Goal: Task Accomplishment & Management: Manage account settings

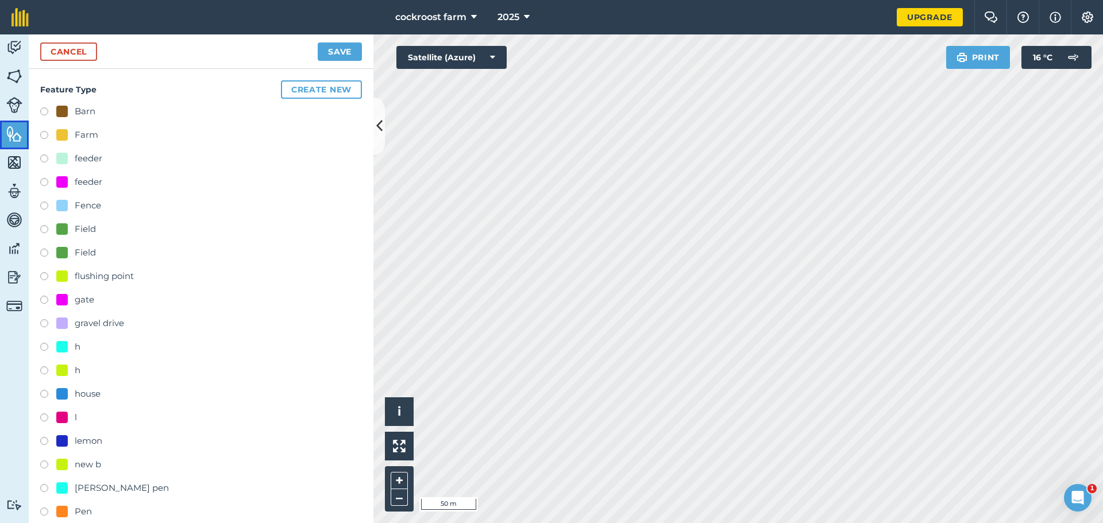
click at [17, 128] on img at bounding box center [14, 133] width 16 height 17
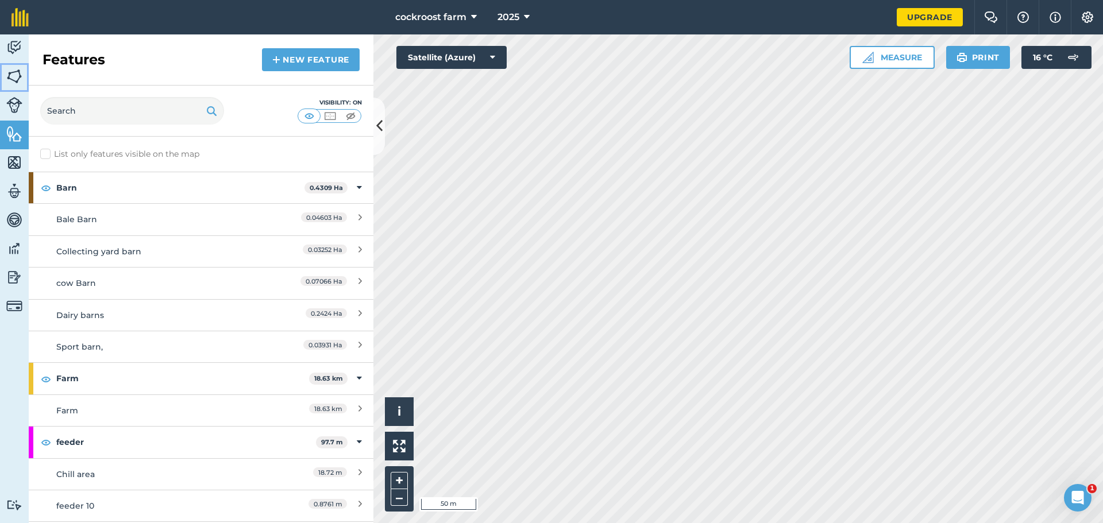
click at [20, 84] on img at bounding box center [14, 76] width 16 height 17
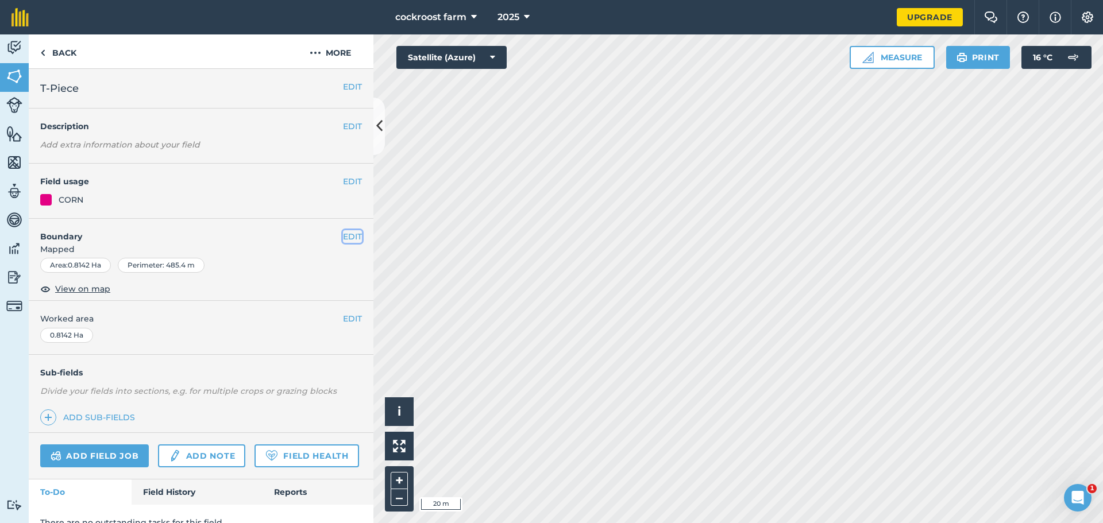
click at [343, 237] on button "EDIT" at bounding box center [352, 236] width 19 height 13
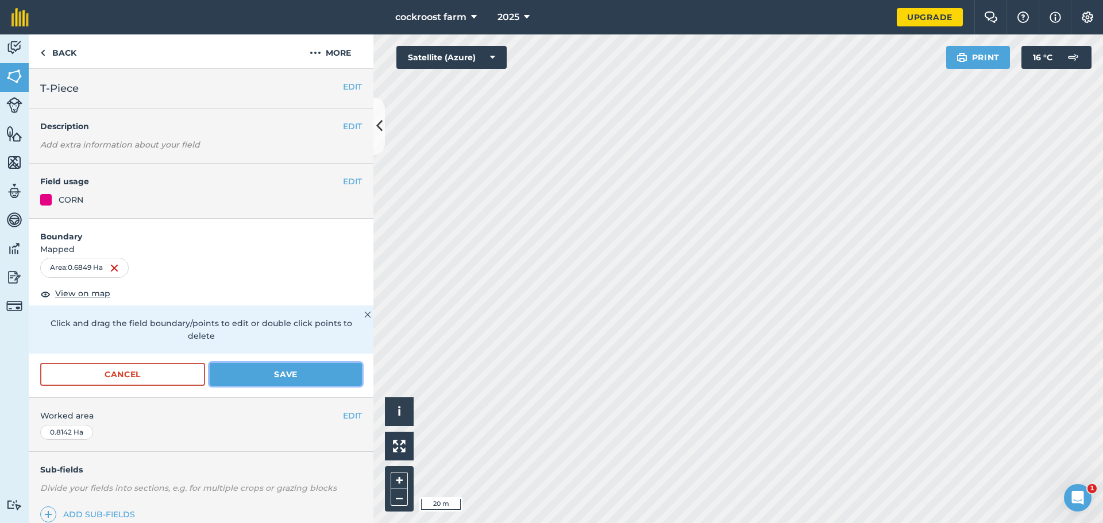
click at [287, 377] on button "Save" at bounding box center [286, 374] width 152 height 23
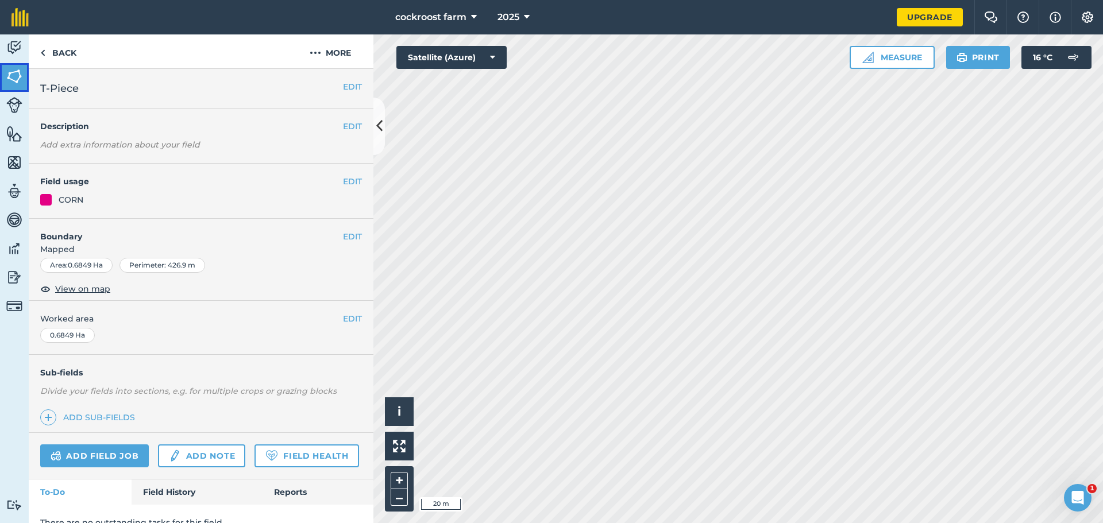
click at [17, 71] on img at bounding box center [14, 76] width 16 height 17
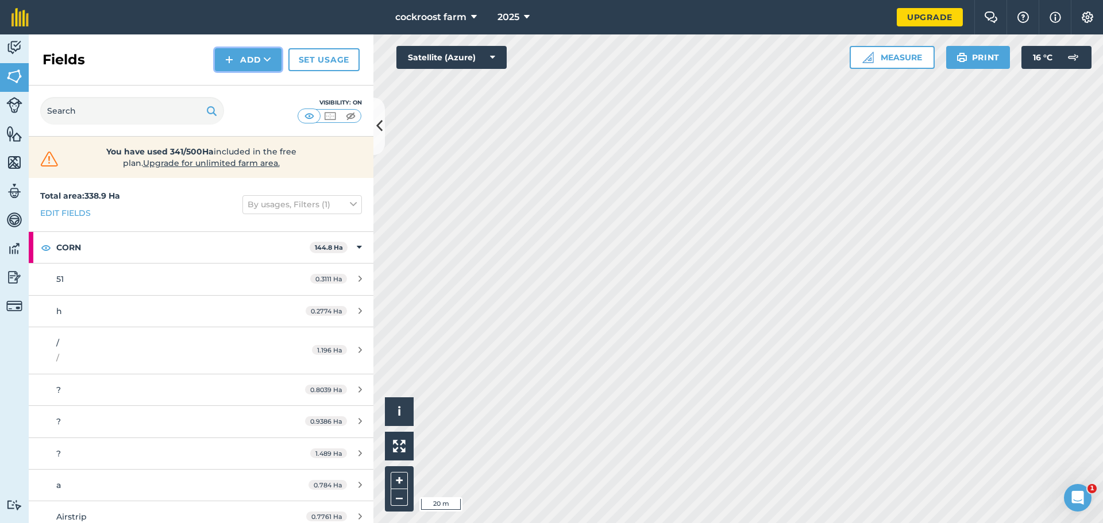
click at [265, 60] on icon at bounding box center [267, 59] width 7 height 11
click at [257, 87] on link "Draw" at bounding box center [248, 85] width 63 height 25
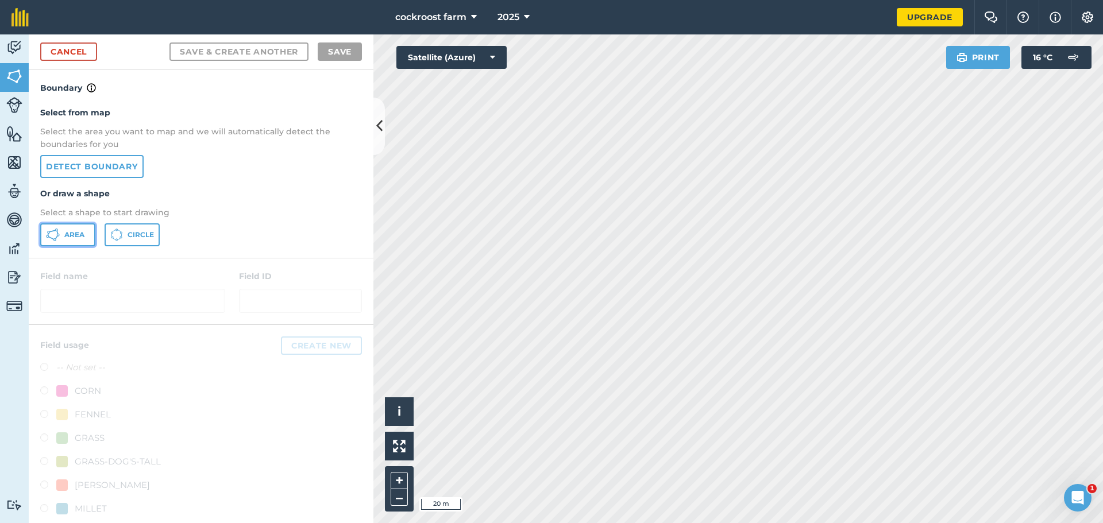
click at [52, 235] on icon at bounding box center [53, 235] width 14 height 14
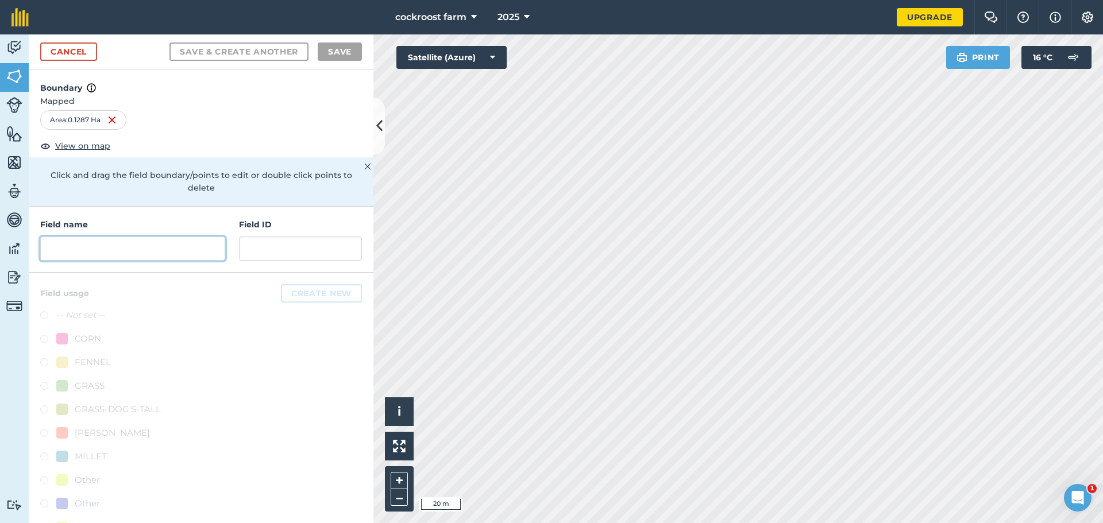
click at [83, 254] on input "text" at bounding box center [132, 249] width 185 height 24
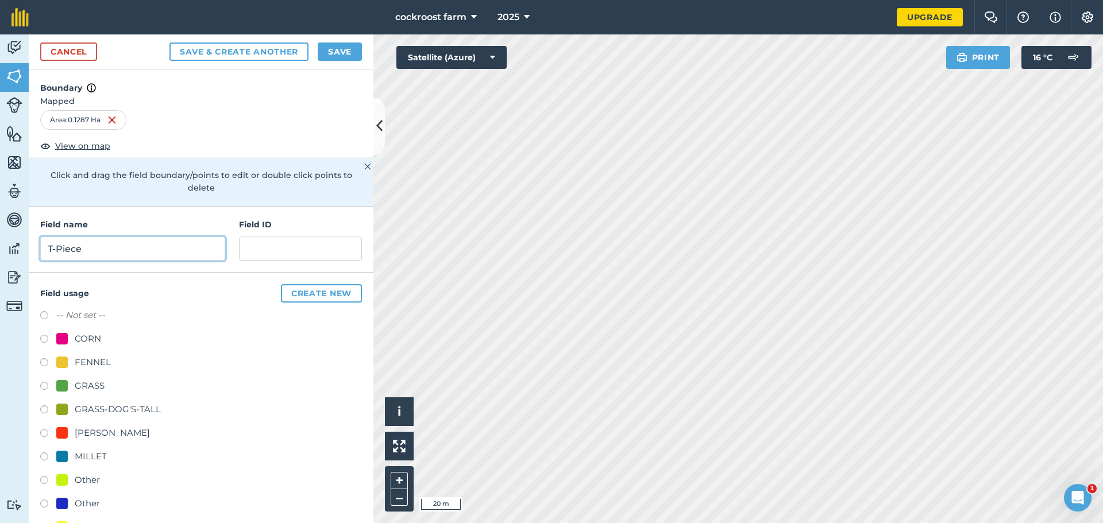
type input "T-Piece"
click at [88, 430] on div "[PERSON_NAME]" at bounding box center [112, 433] width 75 height 14
radio input "true"
click at [332, 59] on button "Save" at bounding box center [340, 52] width 44 height 18
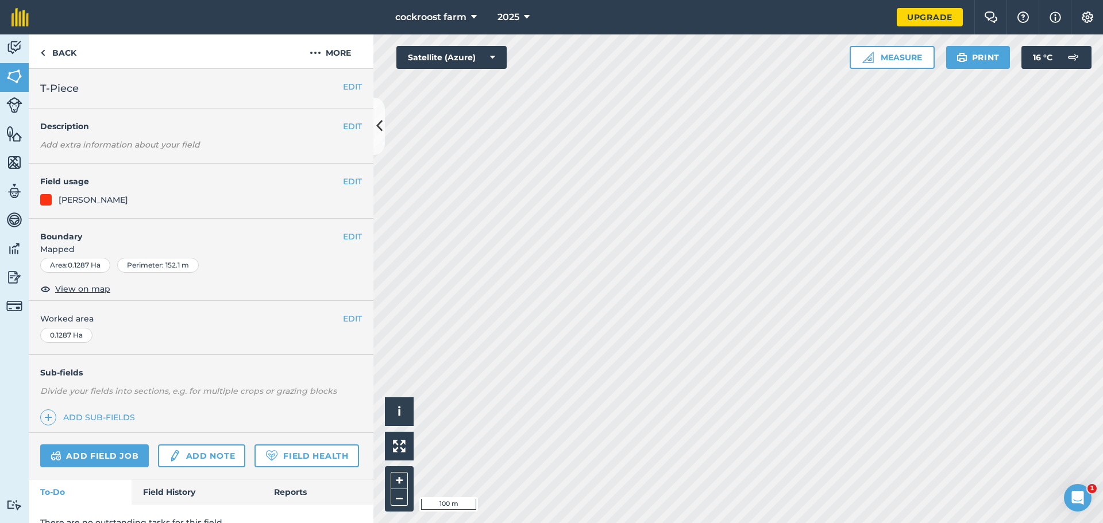
click at [740, 8] on div "cockroost farm 2025 Upgrade Farm Chat Help Info Settings Map printing is not av…" at bounding box center [551, 261] width 1103 height 523
click at [0, 74] on link "Fields" at bounding box center [14, 77] width 29 height 29
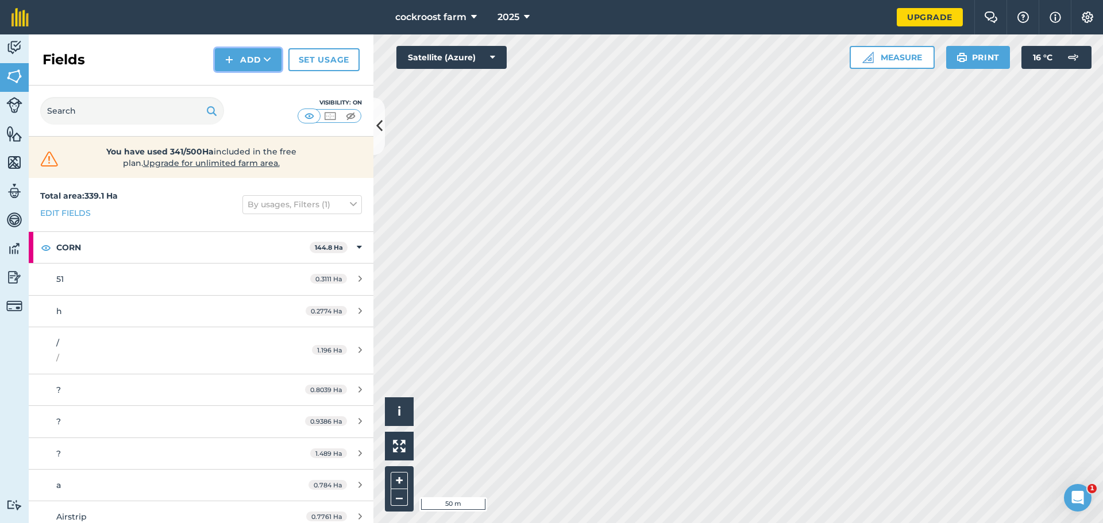
click at [252, 64] on button "Add" at bounding box center [248, 59] width 67 height 23
click at [244, 84] on link "Draw" at bounding box center [248, 85] width 63 height 25
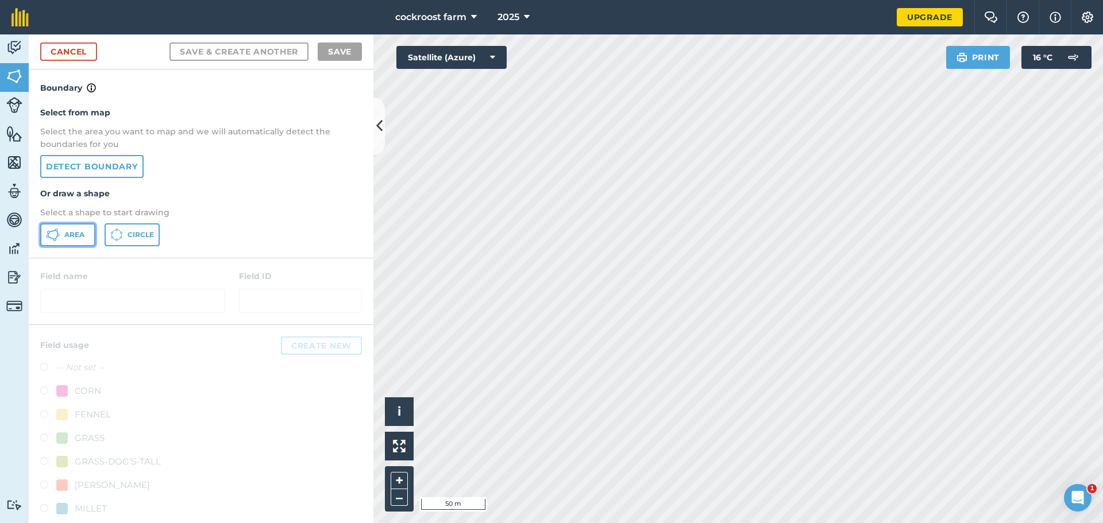
click at [52, 237] on icon at bounding box center [53, 235] width 14 height 14
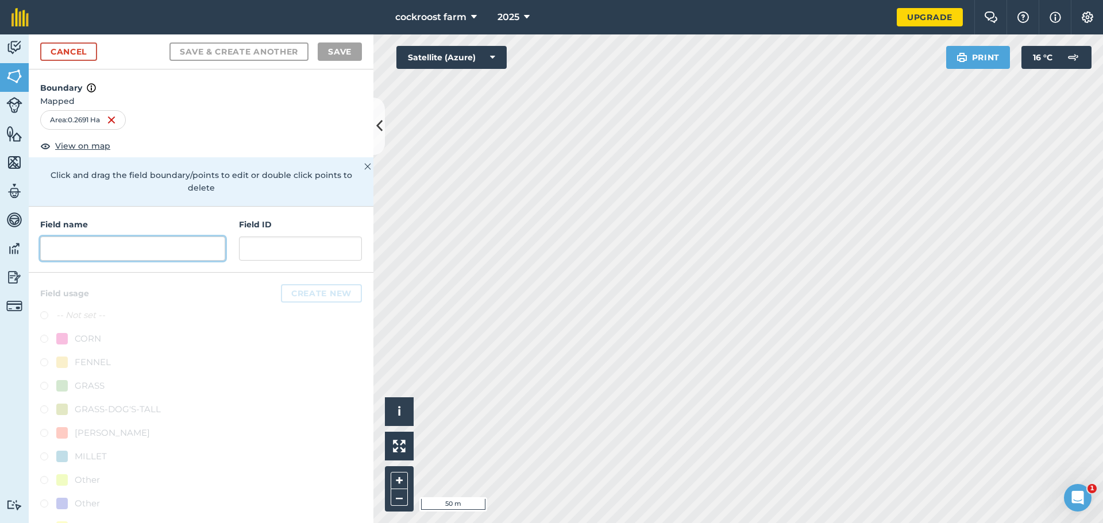
click at [109, 247] on input "text" at bounding box center [132, 249] width 185 height 24
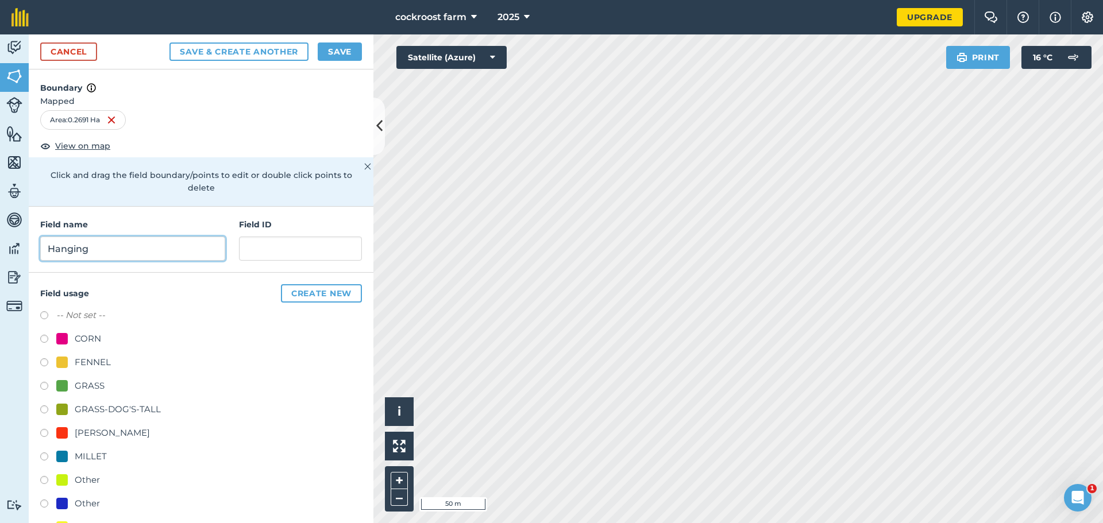
type input "Hanging"
click at [82, 428] on div "[PERSON_NAME]" at bounding box center [112, 433] width 75 height 14
radio input "true"
click at [341, 57] on button "Save" at bounding box center [340, 52] width 44 height 18
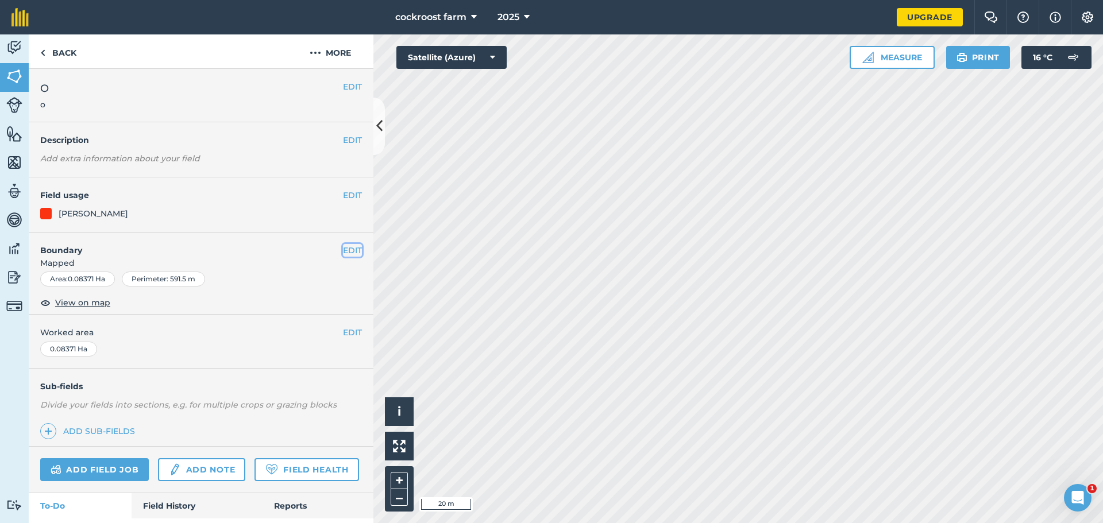
click at [344, 250] on button "EDIT" at bounding box center [352, 250] width 19 height 13
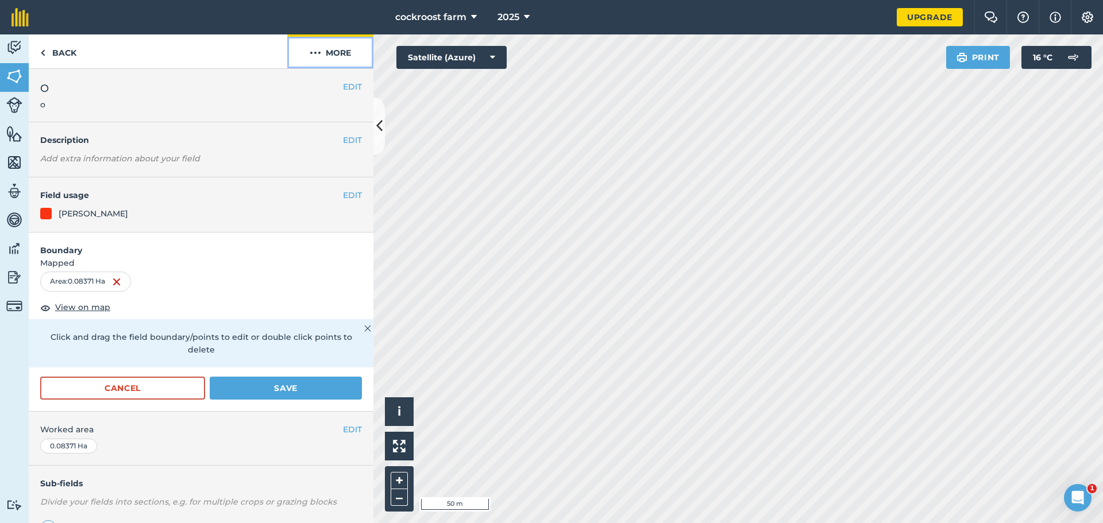
click at [341, 58] on button "More" at bounding box center [330, 51] width 86 height 34
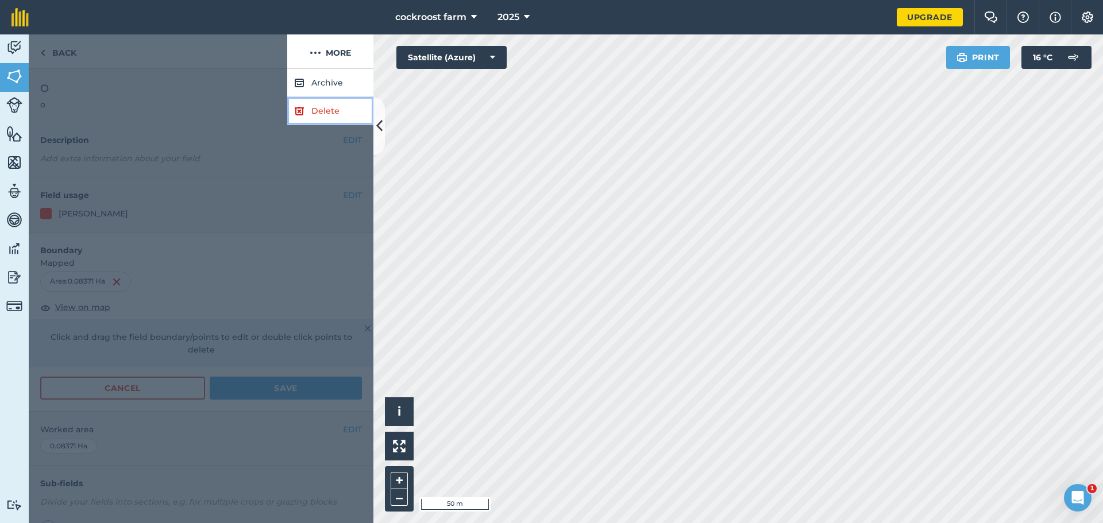
click at [310, 113] on link "Delete" at bounding box center [330, 111] width 86 height 28
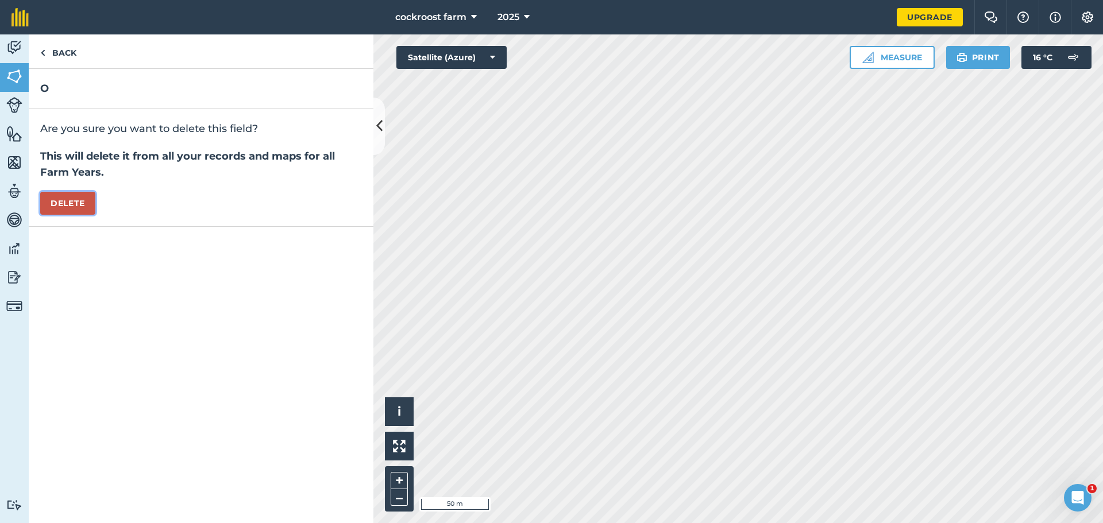
click at [82, 209] on button "Delete" at bounding box center [67, 203] width 55 height 23
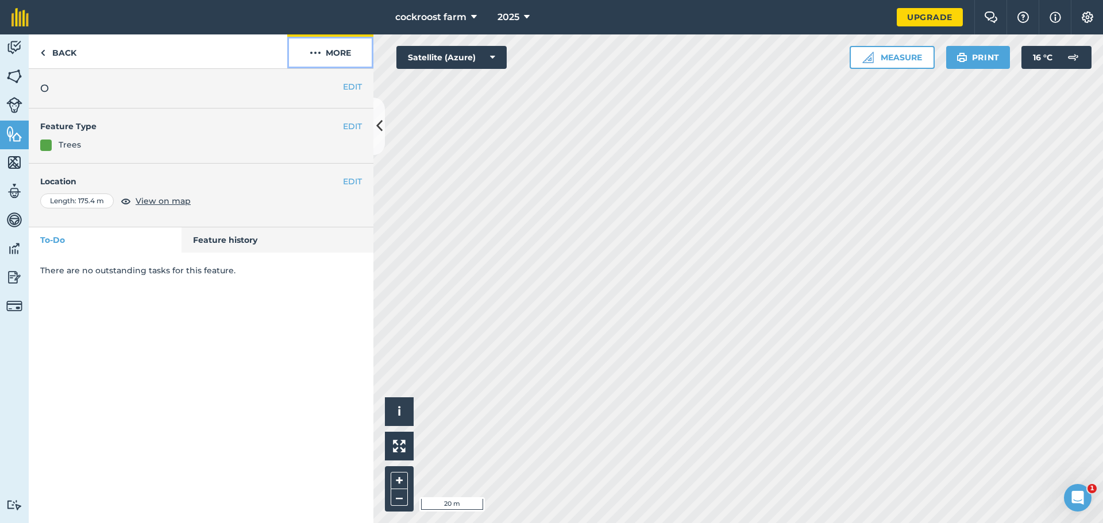
click at [331, 50] on button "More" at bounding box center [330, 51] width 86 height 34
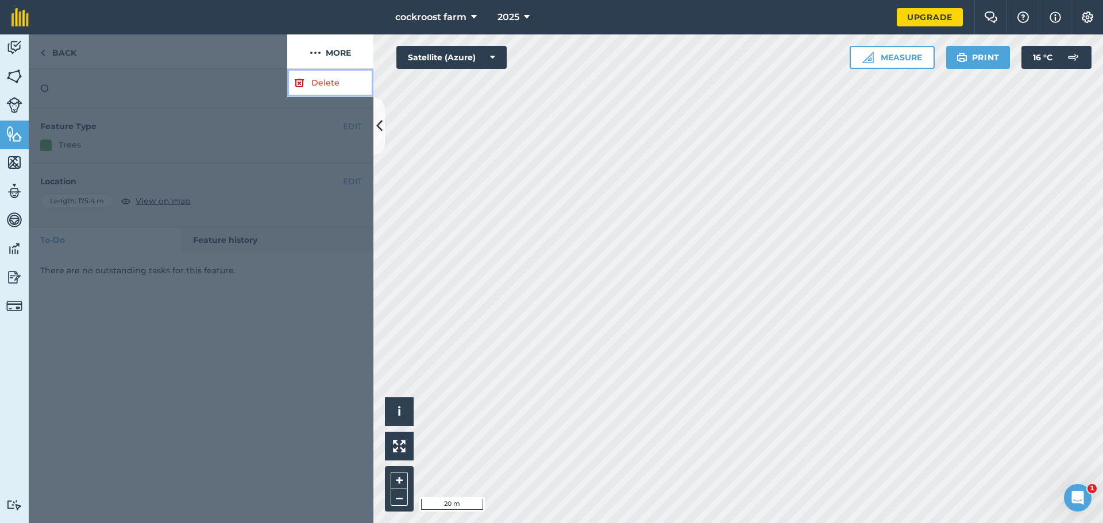
click at [330, 85] on link "Delete" at bounding box center [330, 83] width 86 height 28
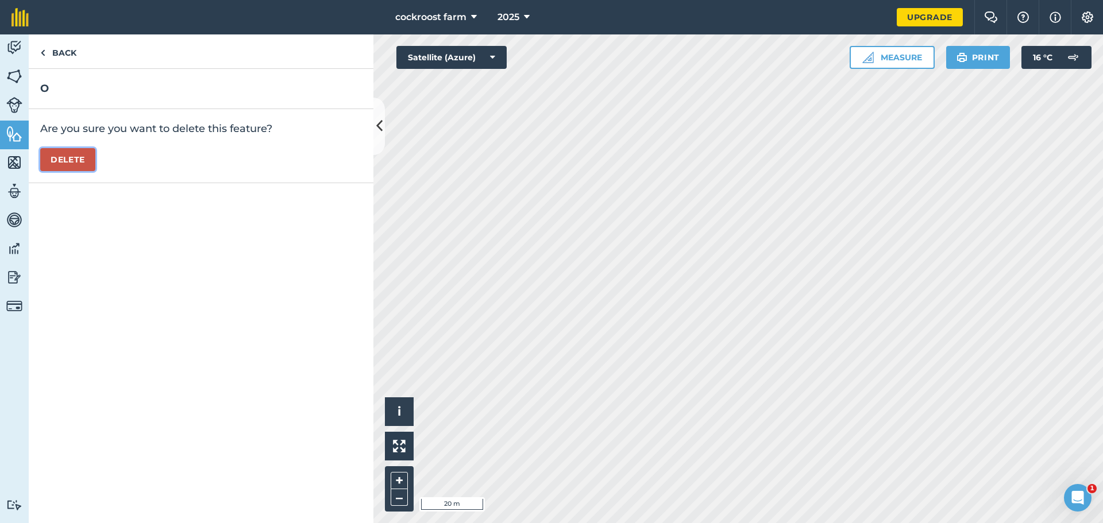
click at [70, 169] on button "Delete" at bounding box center [67, 159] width 55 height 23
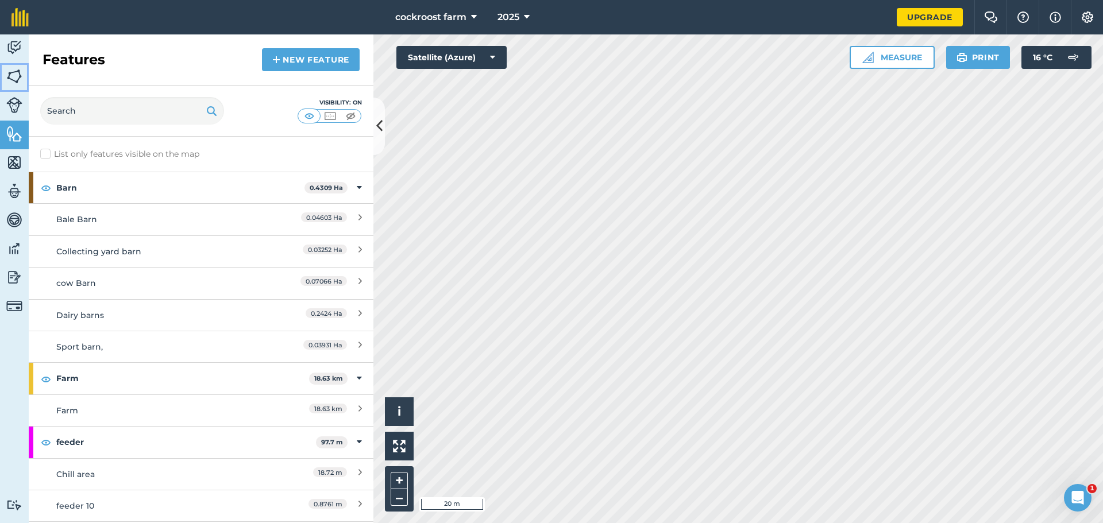
click at [16, 79] on img at bounding box center [14, 76] width 16 height 17
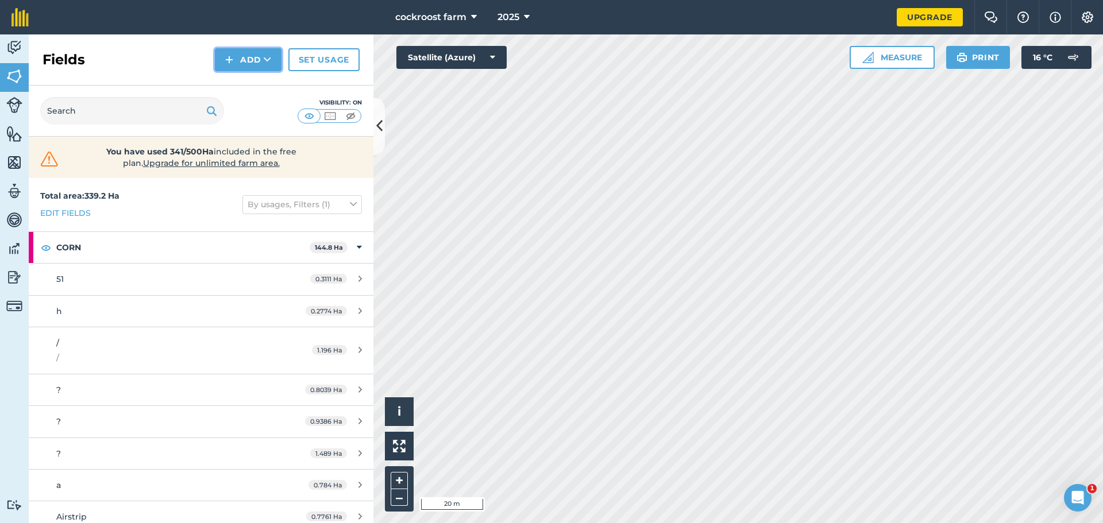
click at [250, 62] on button "Add" at bounding box center [248, 59] width 67 height 23
click at [250, 81] on link "Draw" at bounding box center [248, 85] width 63 height 25
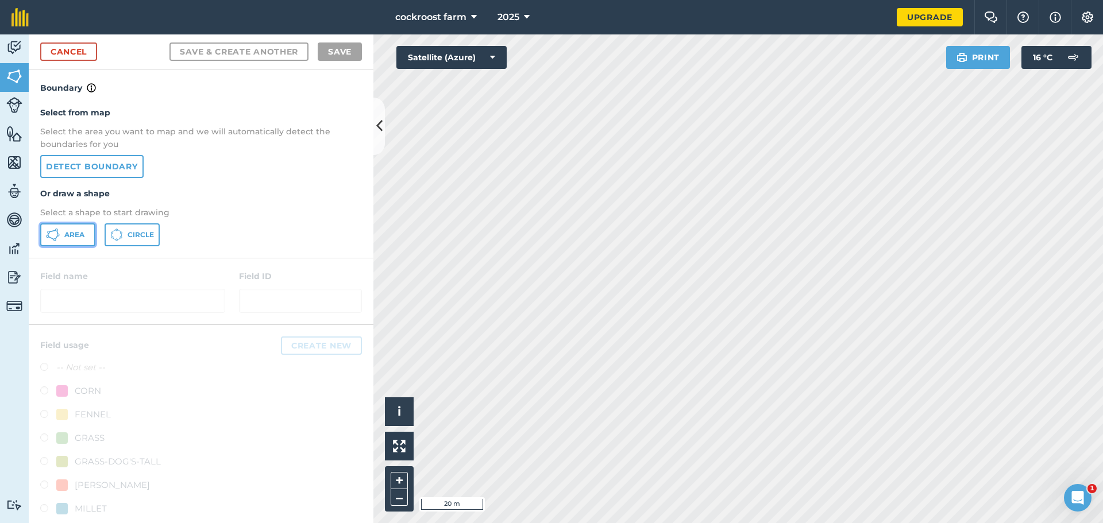
click at [56, 238] on icon at bounding box center [53, 235] width 14 height 14
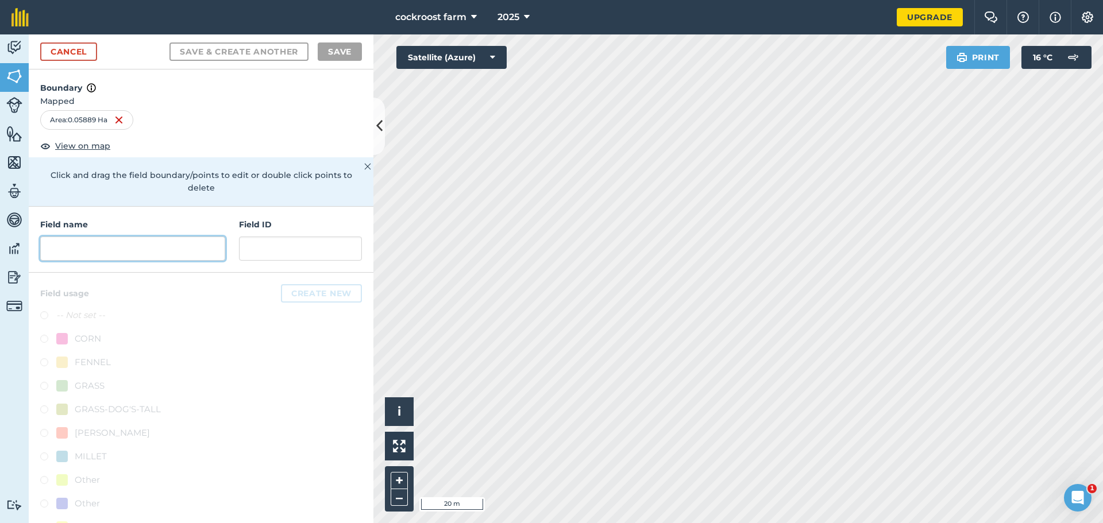
click at [97, 259] on input "text" at bounding box center [132, 249] width 185 height 24
type input "R"
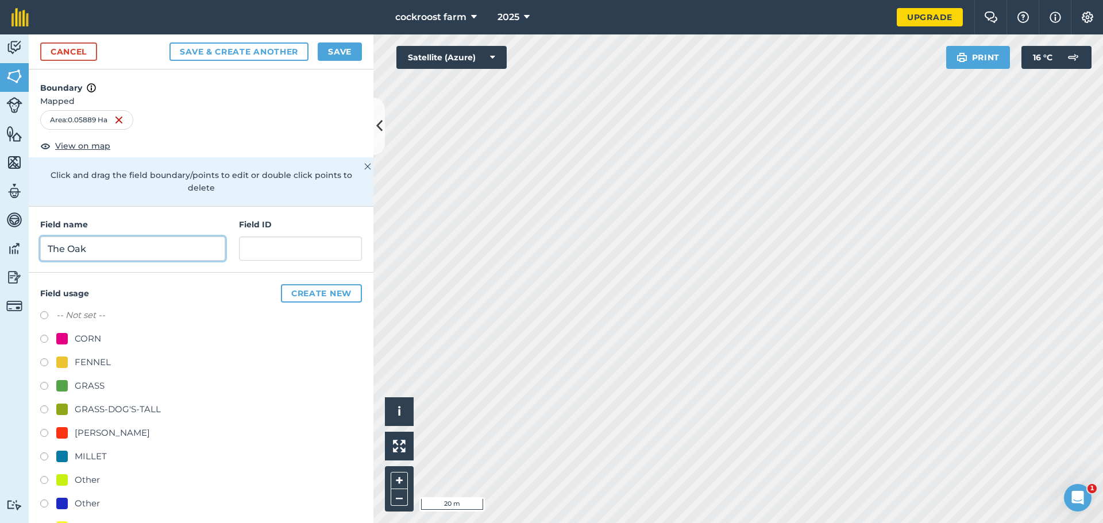
type input "The Oak"
click at [75, 335] on div "CORN" at bounding box center [88, 339] width 26 height 14
click at [200, 54] on button "Save & Create Another" at bounding box center [238, 52] width 139 height 18
radio input "false"
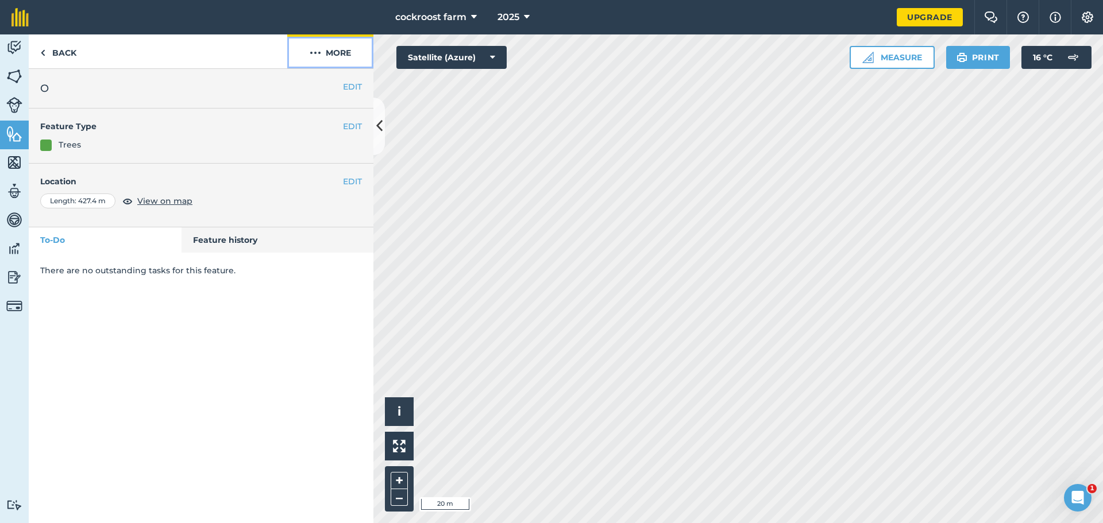
click at [307, 56] on button "More" at bounding box center [330, 51] width 86 height 34
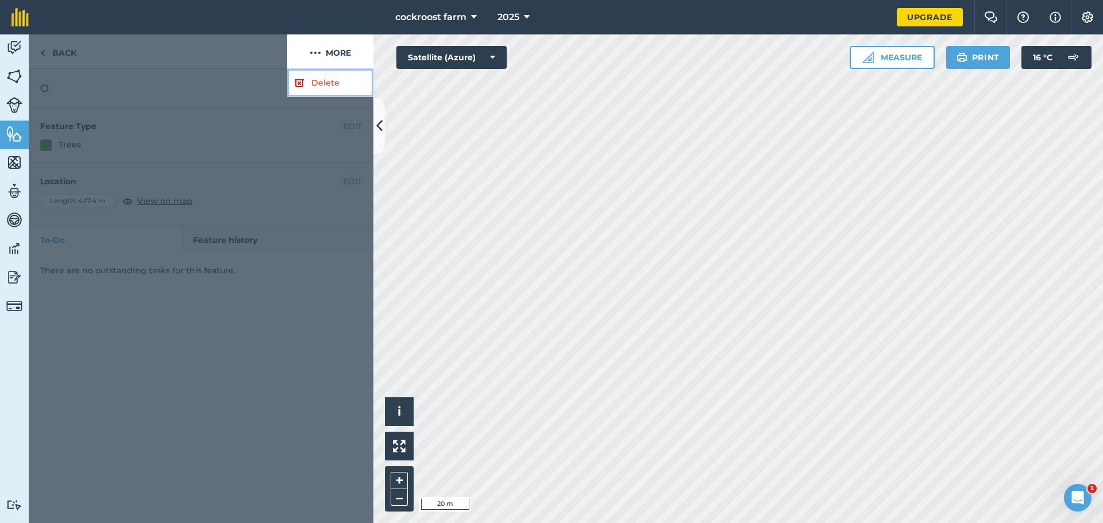
click at [306, 90] on link "Delete" at bounding box center [330, 83] width 86 height 28
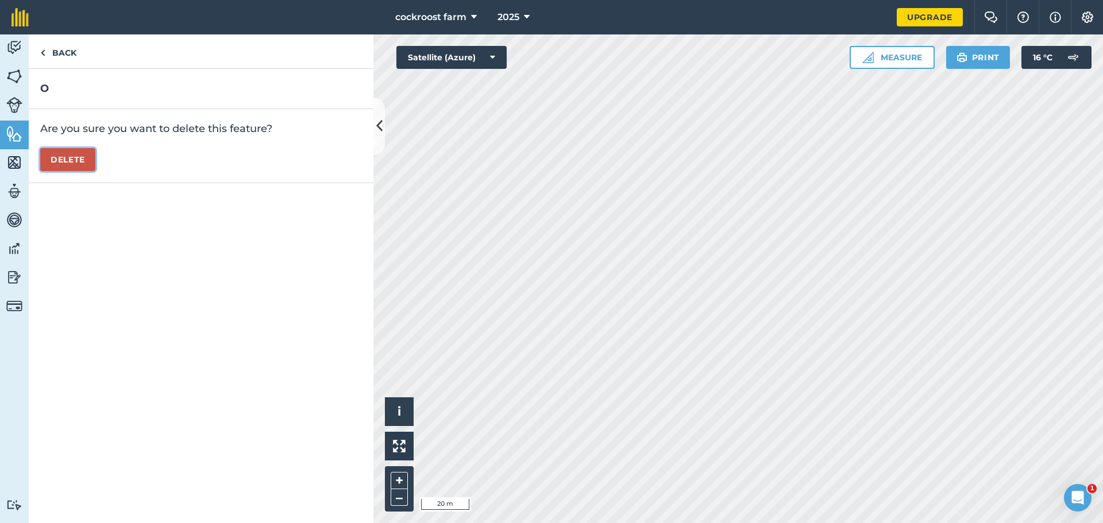
click at [70, 157] on button "Delete" at bounding box center [67, 159] width 55 height 23
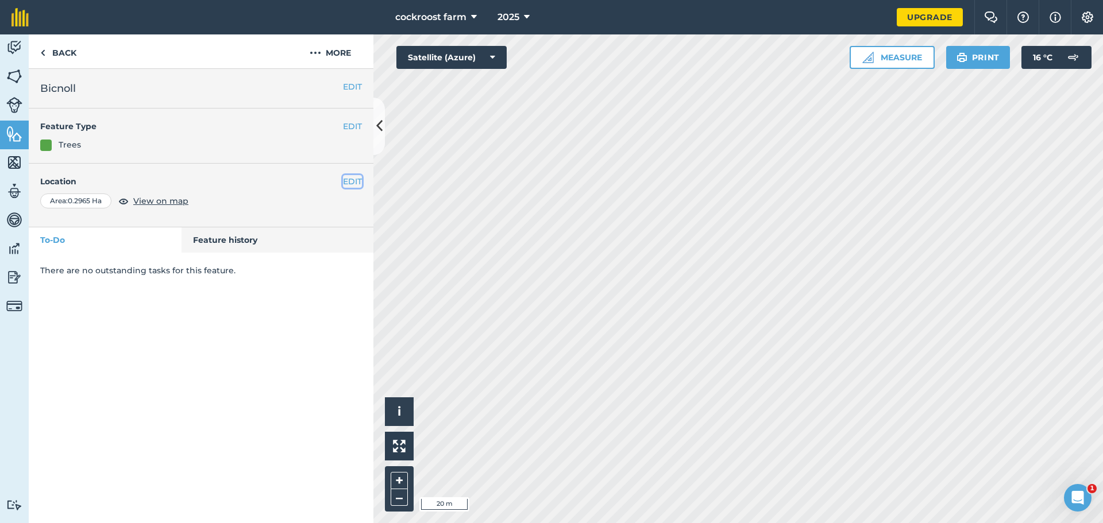
click at [351, 183] on button "EDIT" at bounding box center [352, 181] width 19 height 13
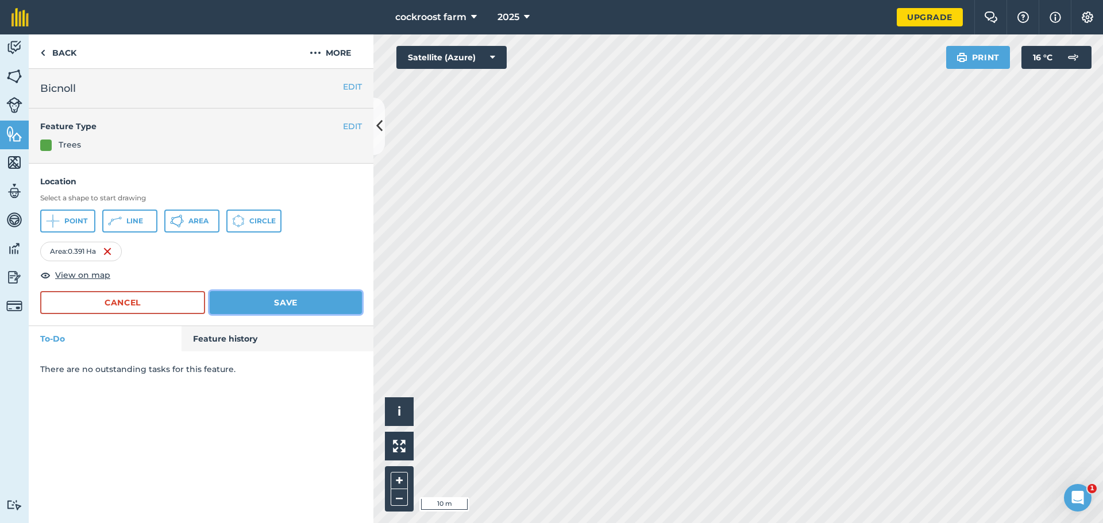
drag, startPoint x: 331, startPoint y: 303, endPoint x: 348, endPoint y: 300, distance: 16.9
click at [331, 303] on button "Save" at bounding box center [286, 302] width 152 height 23
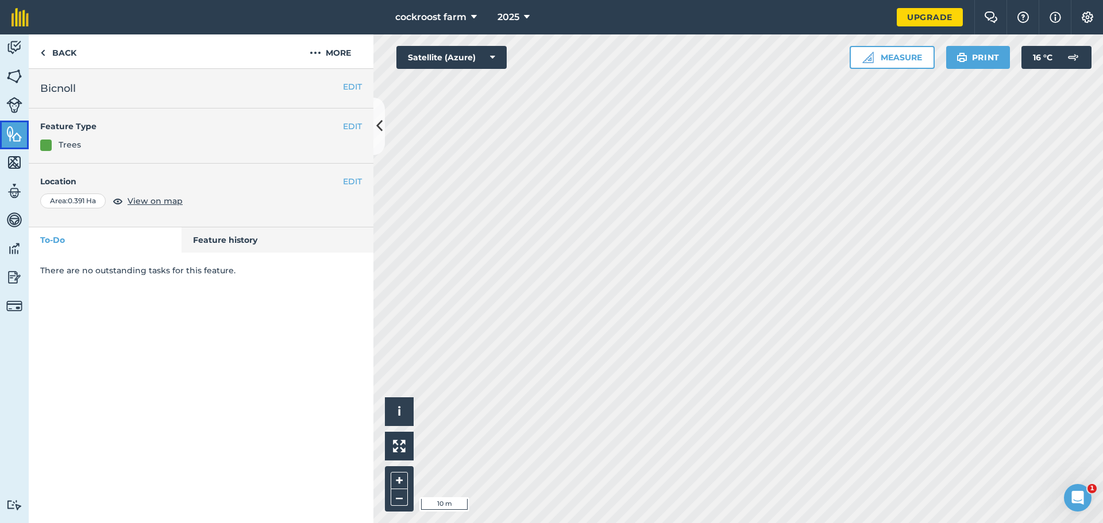
click at [13, 139] on img at bounding box center [14, 133] width 16 height 17
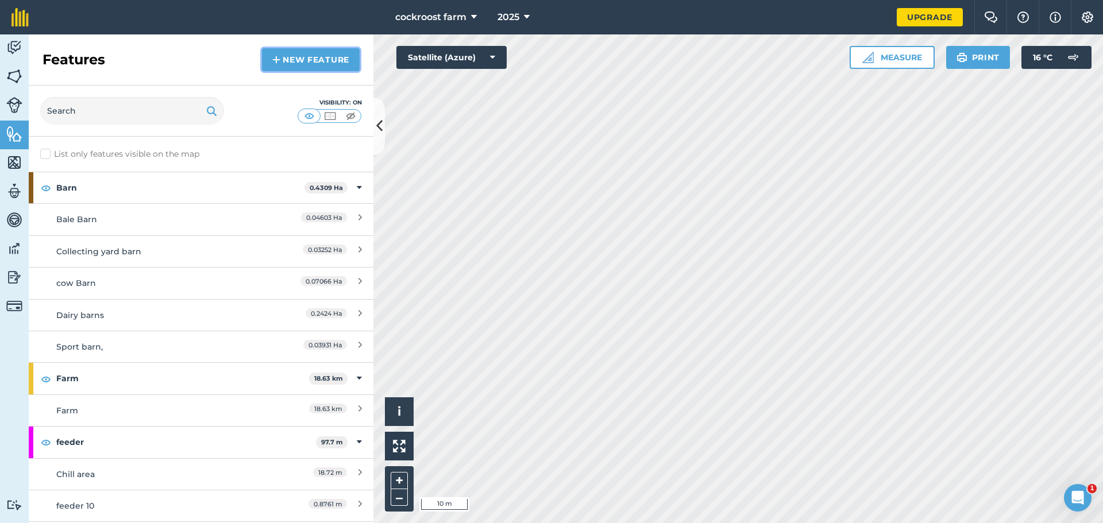
click at [317, 57] on link "New feature" at bounding box center [311, 59] width 98 height 23
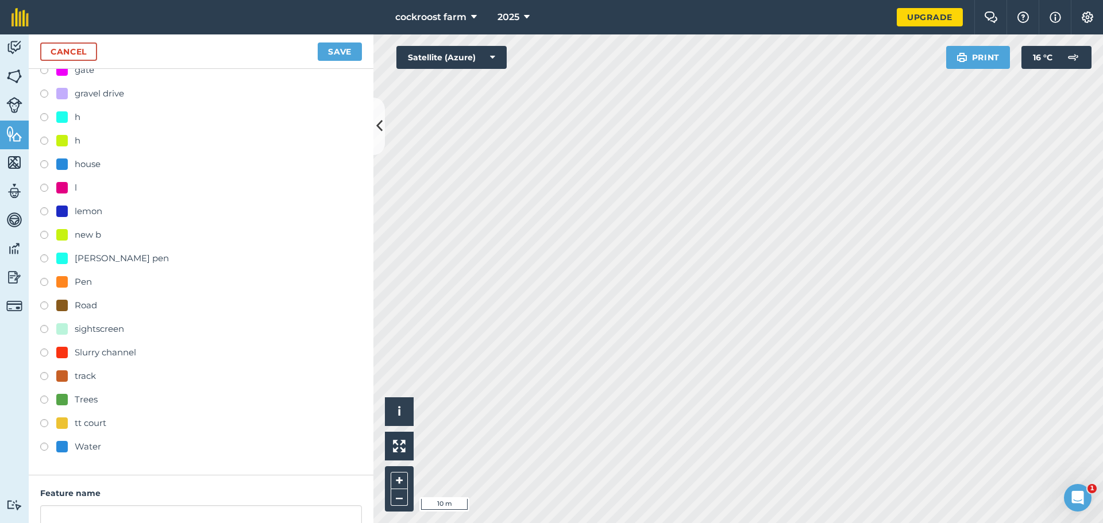
scroll to position [345, 0]
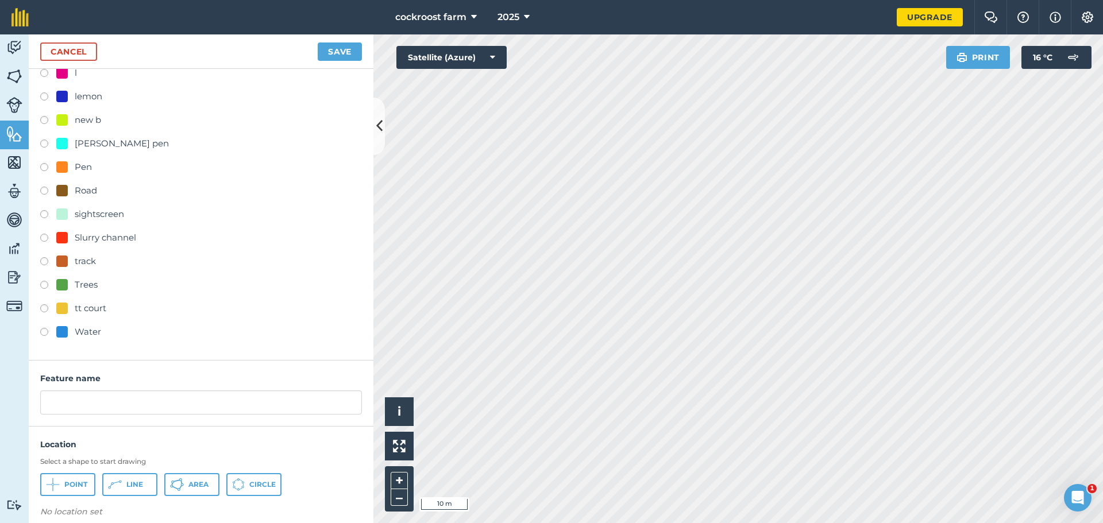
click at [67, 276] on div "Barn Farm feeder feeder Fence Field Field [GEOGRAPHIC_DATA] gravel drive h h ho…" at bounding box center [201, 51] width 322 height 582
click at [71, 295] on div "Barn Farm feeder feeder Fence Field Field [GEOGRAPHIC_DATA] gravel drive h h ho…" at bounding box center [201, 51] width 322 height 582
click at [71, 279] on div "Trees" at bounding box center [76, 285] width 41 height 14
radio input "true"
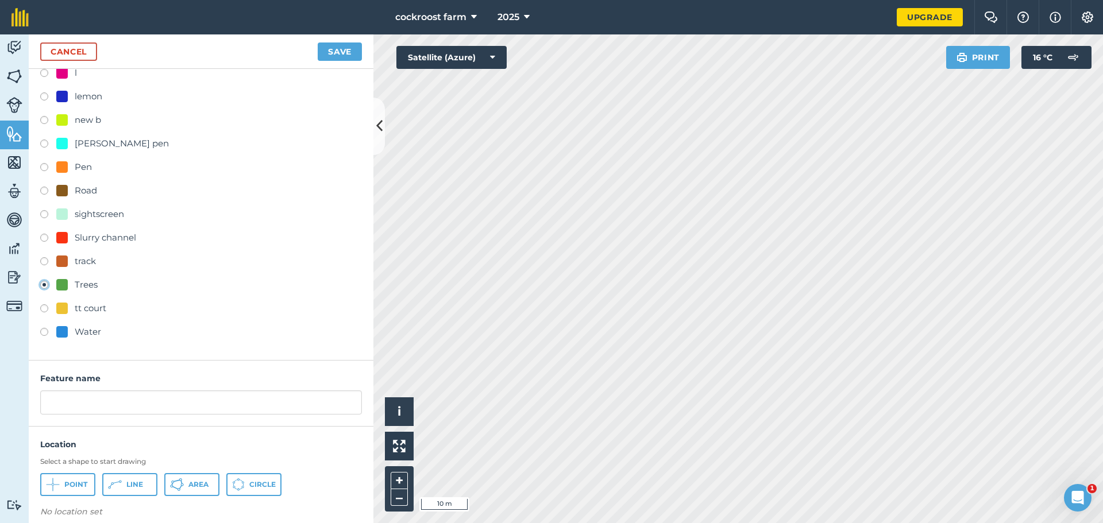
type input "Trees 10"
click at [60, 480] on icon at bounding box center [53, 485] width 14 height 14
